Goal: Subscribe to service/newsletter: Subscribe to service/newsletter

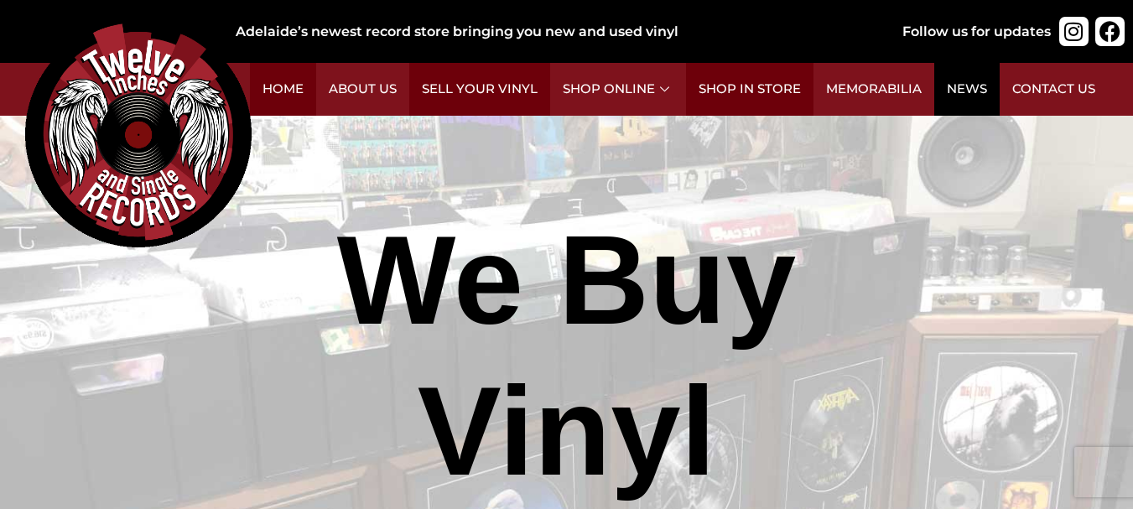
click at [959, 88] on link "News" at bounding box center [966, 89] width 65 height 53
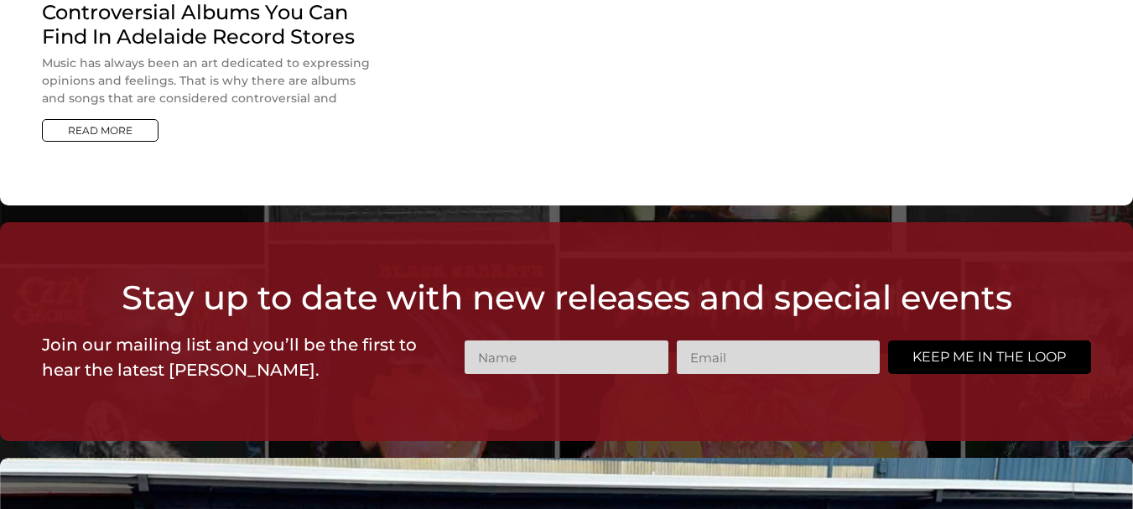
scroll to position [1087, 0]
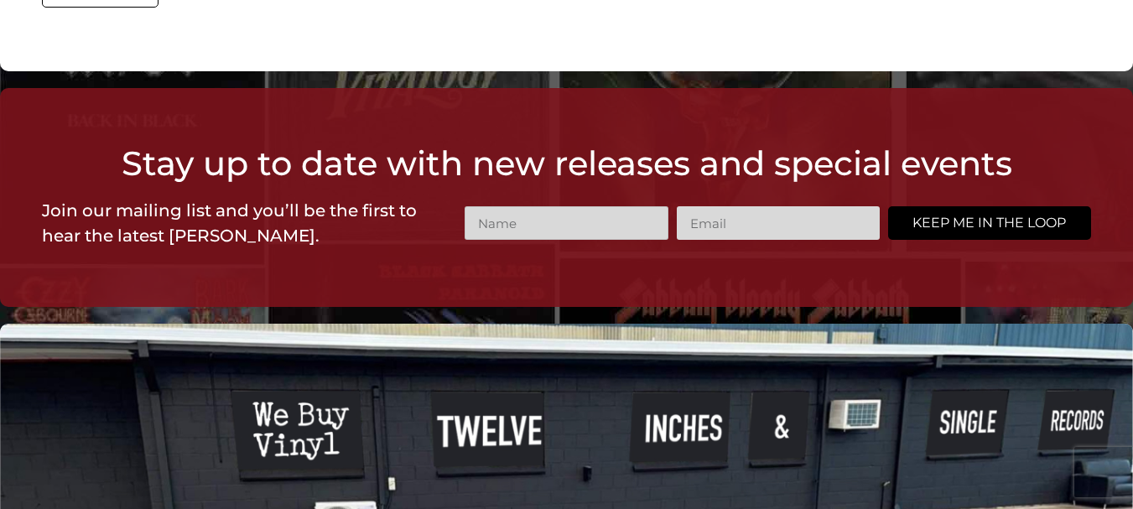
click at [595, 206] on input "Name" at bounding box center [566, 223] width 203 height 34
type input "MICHAEL"
click at [800, 206] on input "Email" at bounding box center [778, 223] width 203 height 34
type input "bluebeat@optusnet.com.au"
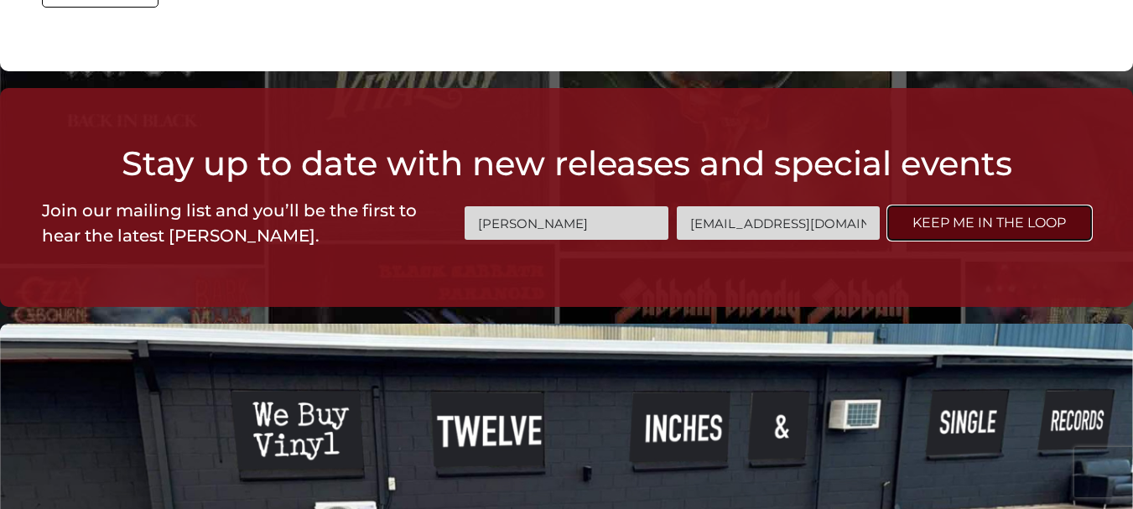
click at [1007, 206] on button "Keep me in the loop" at bounding box center [989, 223] width 203 height 34
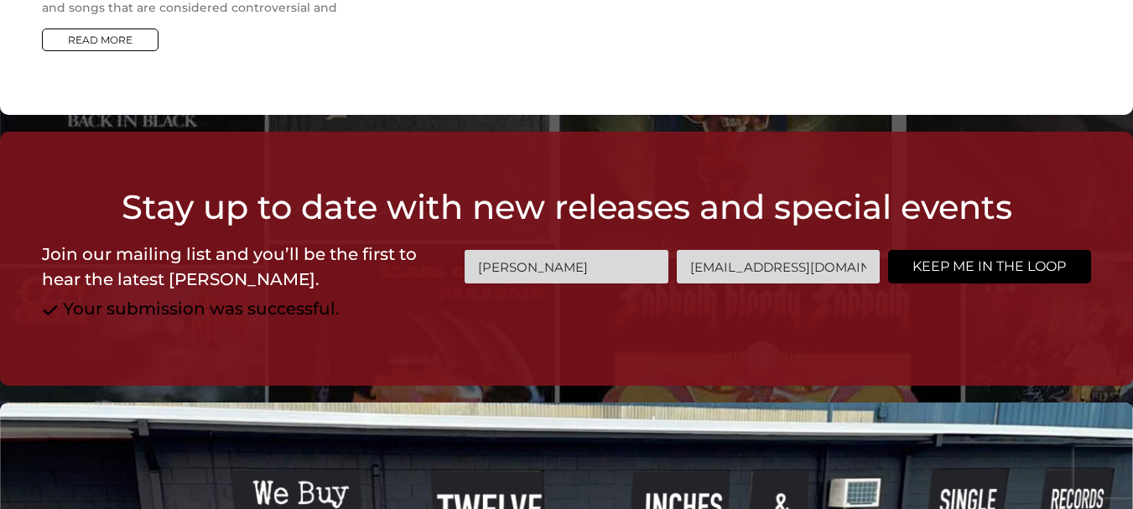
scroll to position [2, 0]
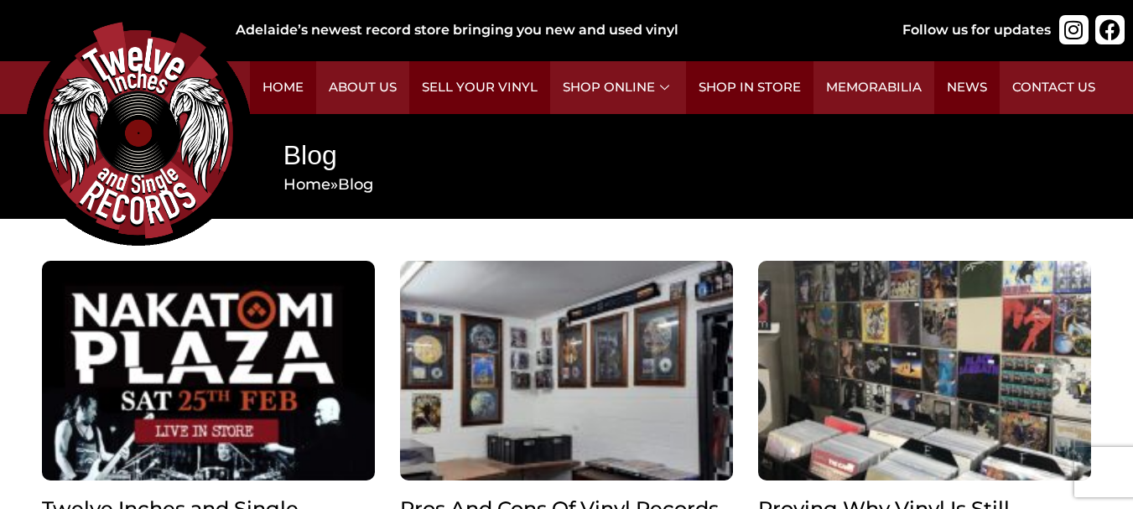
scroll to position [2, 0]
click at [969, 81] on link "News" at bounding box center [966, 87] width 65 height 53
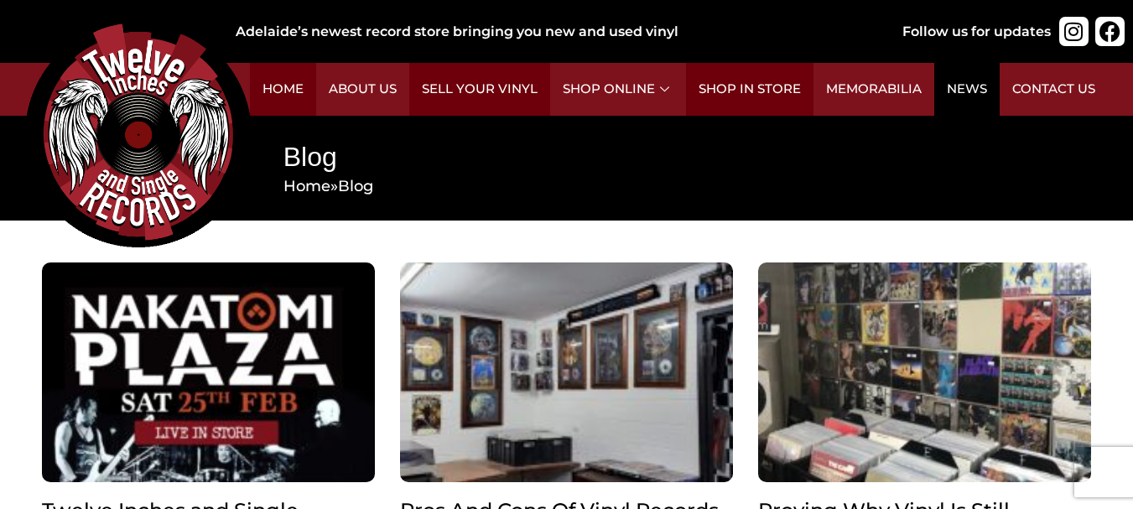
click at [965, 85] on link "News" at bounding box center [966, 89] width 65 height 53
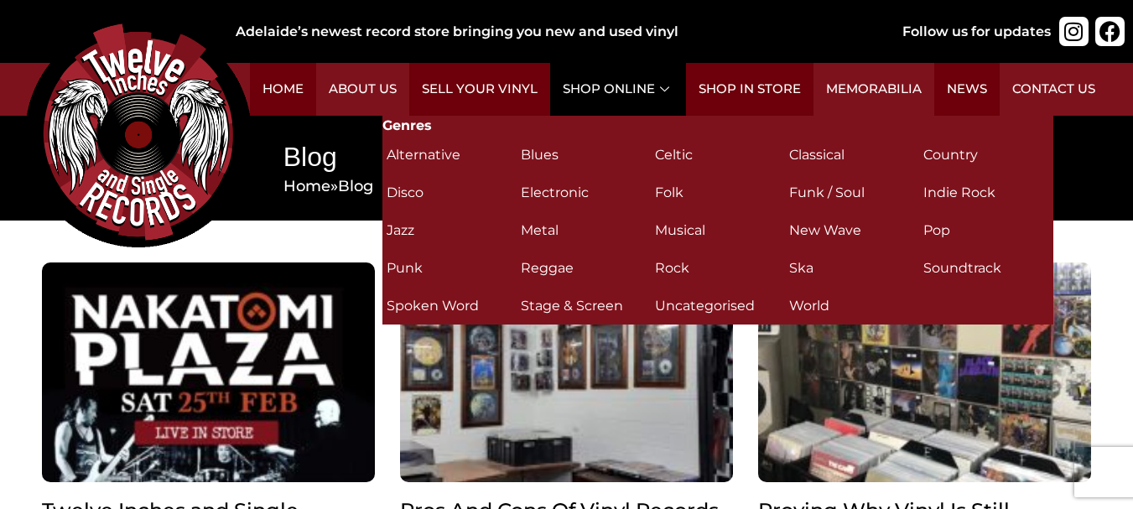
click at [658, 89] on link "Shop Online" at bounding box center [618, 89] width 136 height 53
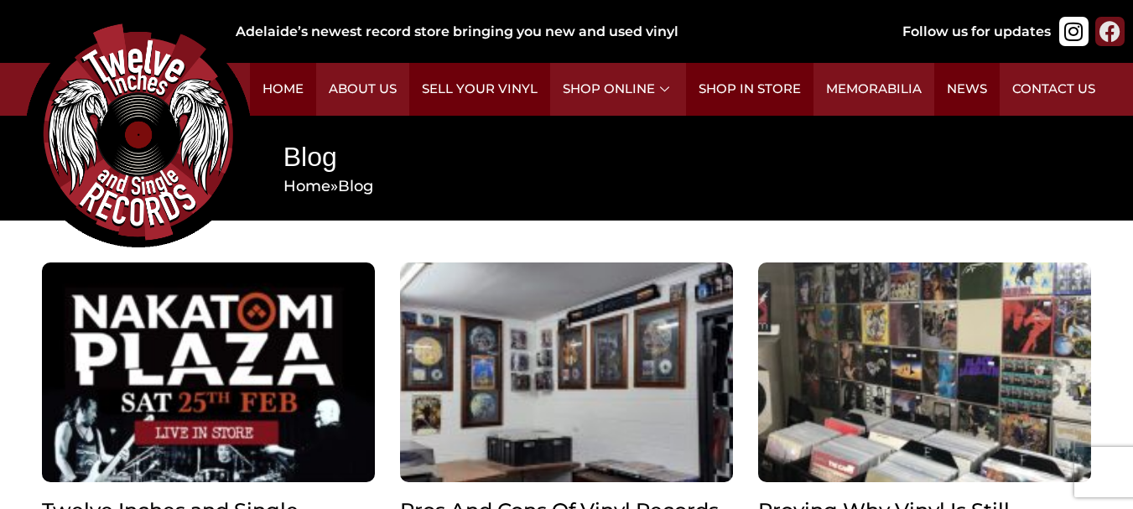
click at [1108, 33] on icon at bounding box center [1110, 31] width 21 height 21
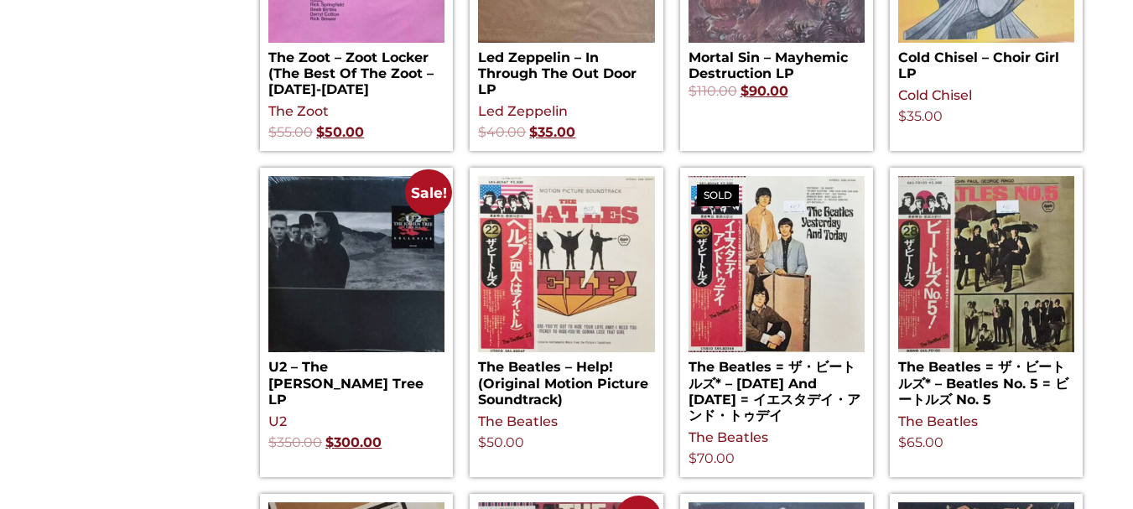
scroll to position [886, 0]
